Goal: Use online tool/utility

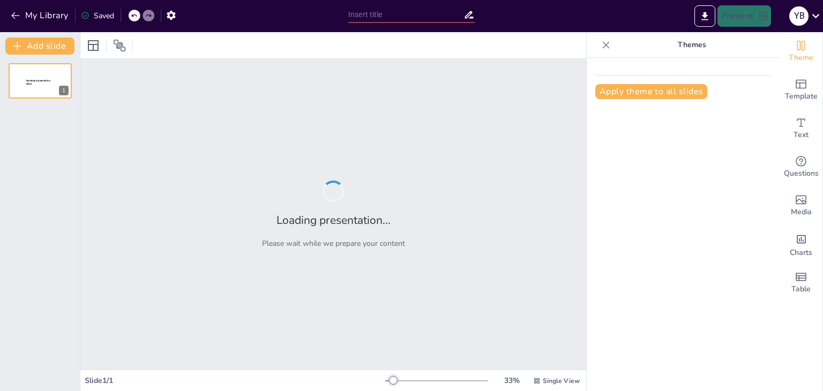
type input "New Sendsteps"
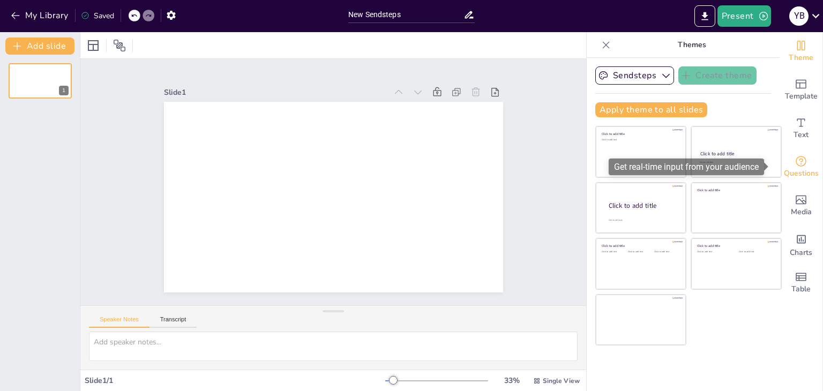
click at [791, 151] on div "Questions" at bounding box center [801, 167] width 43 height 39
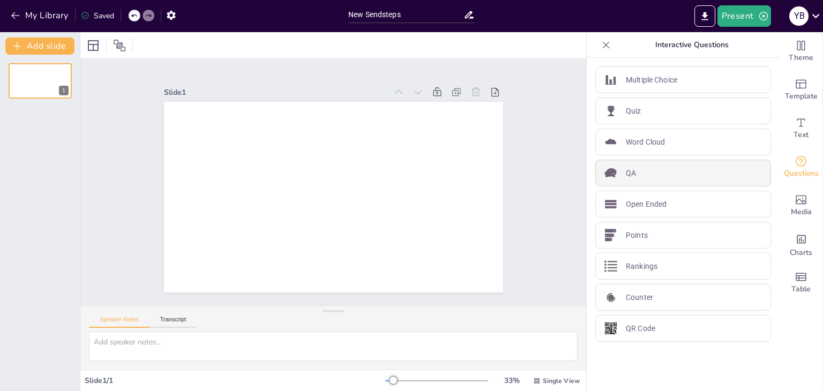
click at [622, 185] on div "QA" at bounding box center [683, 173] width 176 height 27
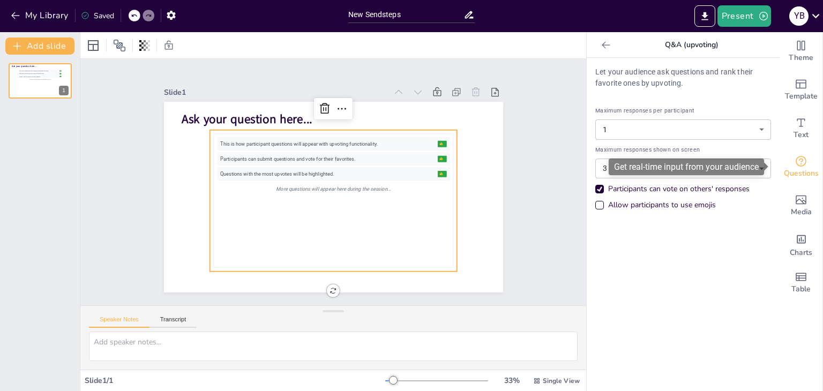
click at [795, 161] on icon "Get real-time input from your audience" at bounding box center [801, 161] width 13 height 13
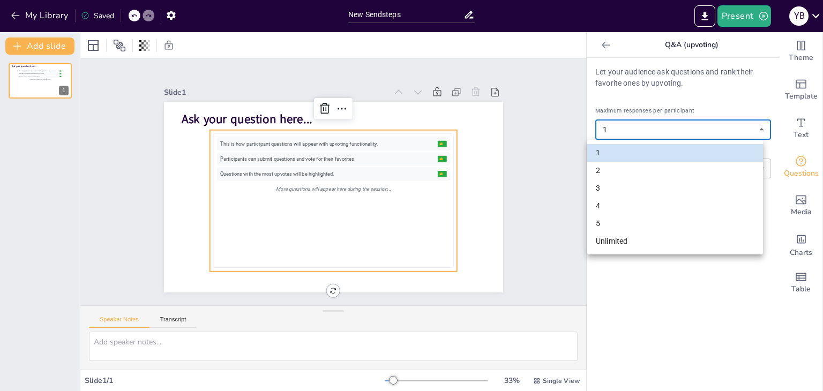
click at [720, 125] on body "My Library Saved New Sendsteps Present Y B Document fonts Akatab Popular fonts …" at bounding box center [411, 195] width 823 height 391
click at [720, 125] on div at bounding box center [411, 195] width 823 height 391
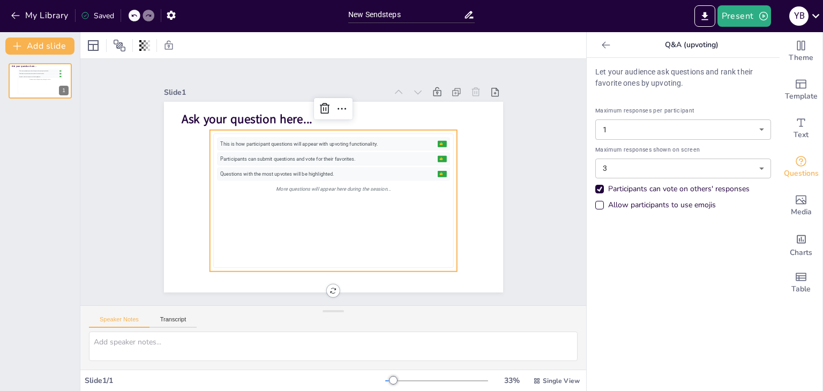
click at [597, 52] on div at bounding box center [605, 44] width 17 height 17
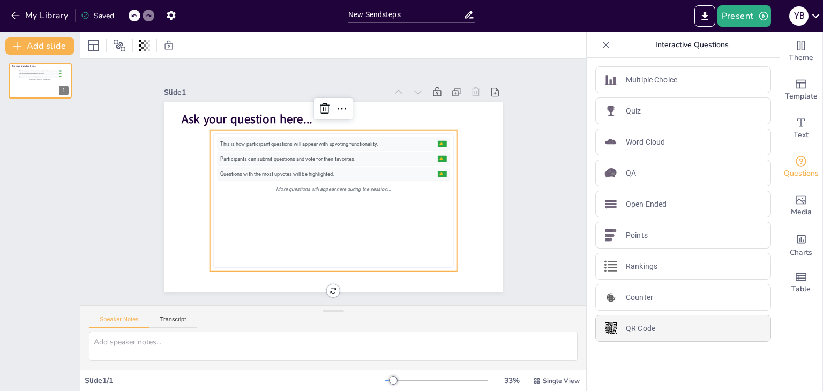
click at [685, 323] on div "QR Code" at bounding box center [683, 328] width 176 height 27
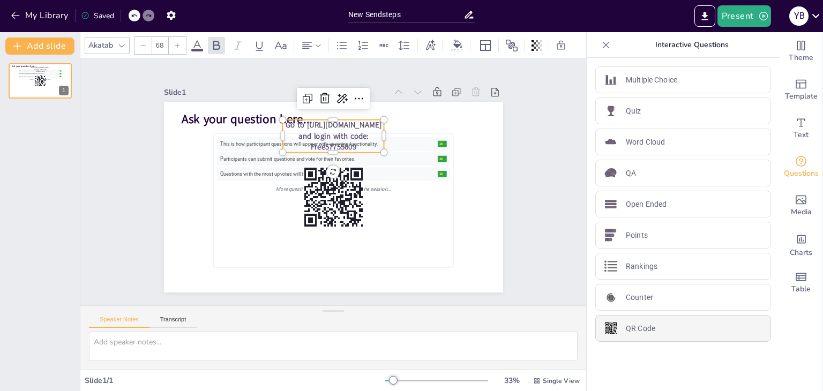
type input "44"
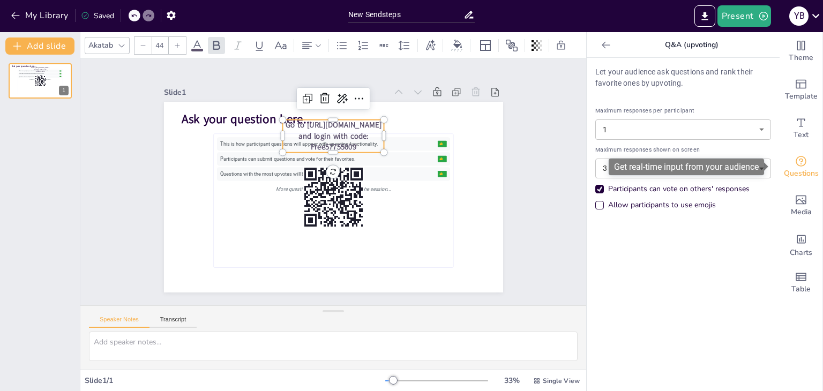
click at [796, 166] on icon "Get real-time input from your audience" at bounding box center [801, 161] width 13 height 13
click at [601, 40] on icon at bounding box center [606, 45] width 11 height 11
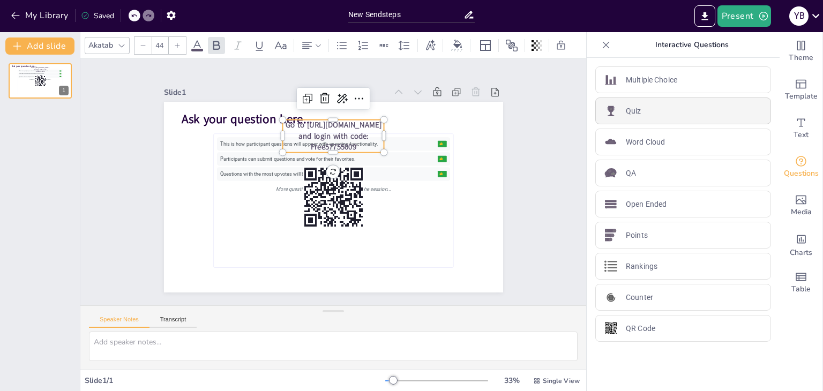
click at [630, 111] on p "Quiz" at bounding box center [634, 111] width 16 height 11
